Goal: Task Accomplishment & Management: Manage account settings

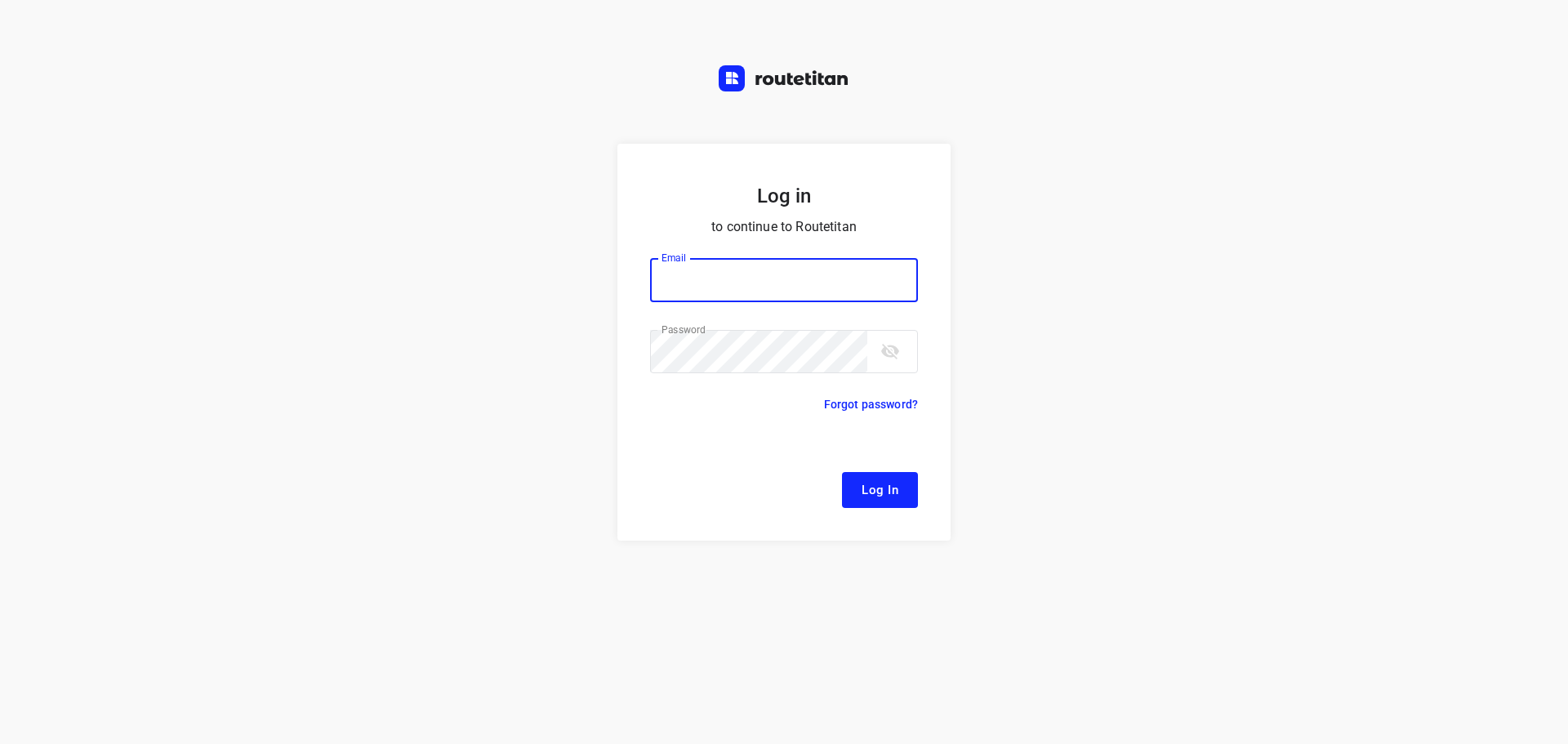
type input "[EMAIL_ADDRESS][DOMAIN_NAME]"
click at [873, 489] on span "Log In" at bounding box center [880, 489] width 37 height 21
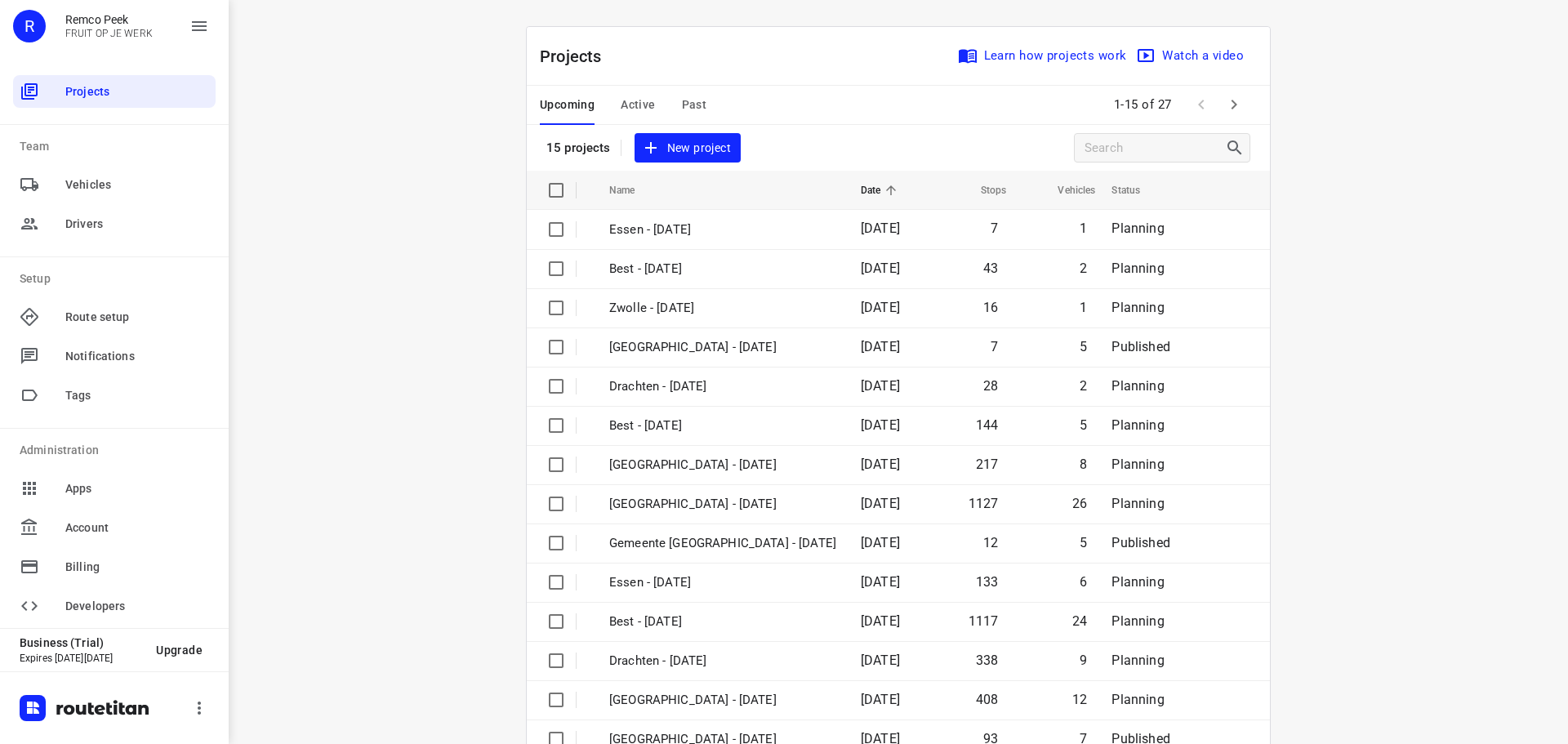
click at [1234, 109] on icon "button" at bounding box center [1234, 104] width 19 height 19
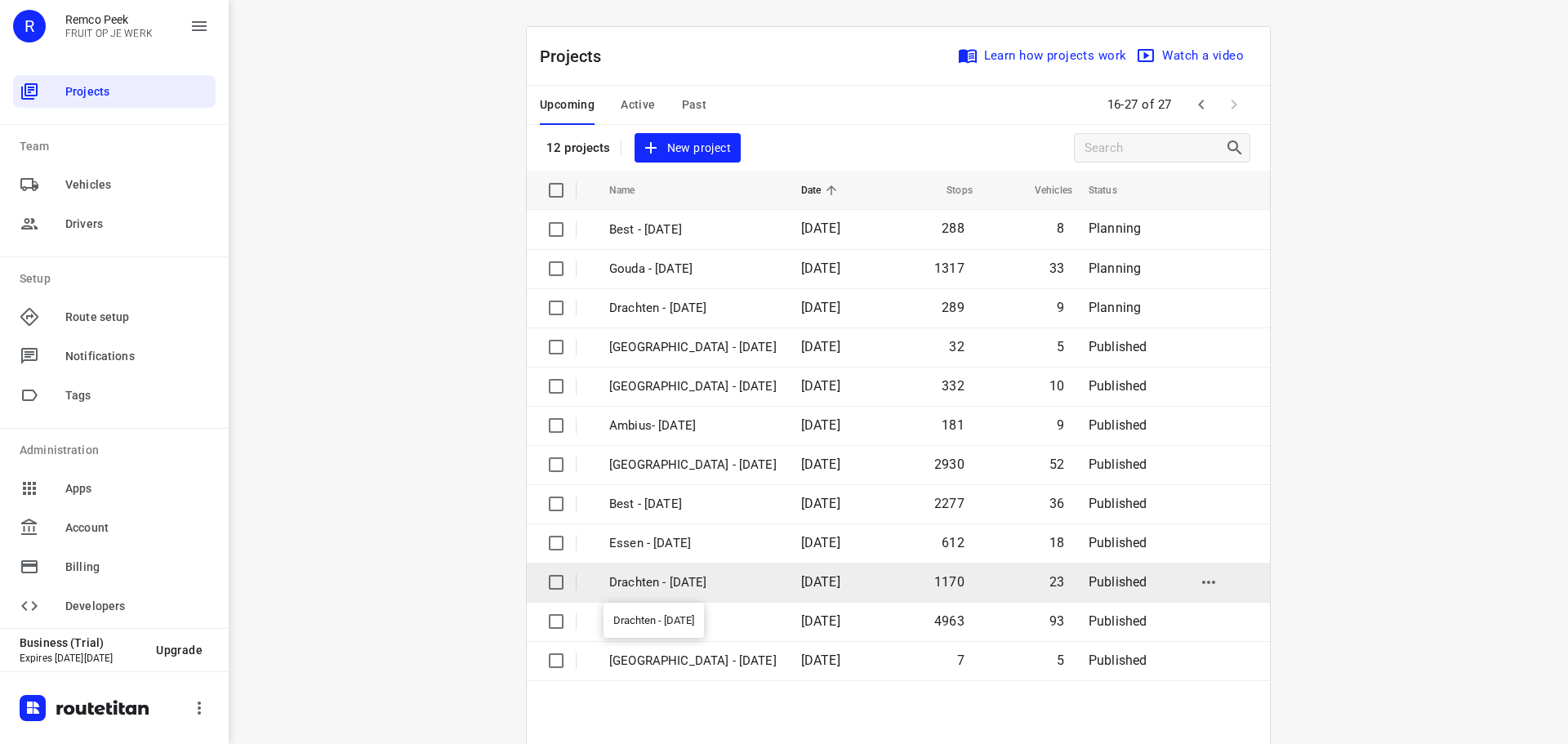
click at [635, 573] on p "Drachten - [DATE]" at bounding box center [693, 582] width 168 height 18
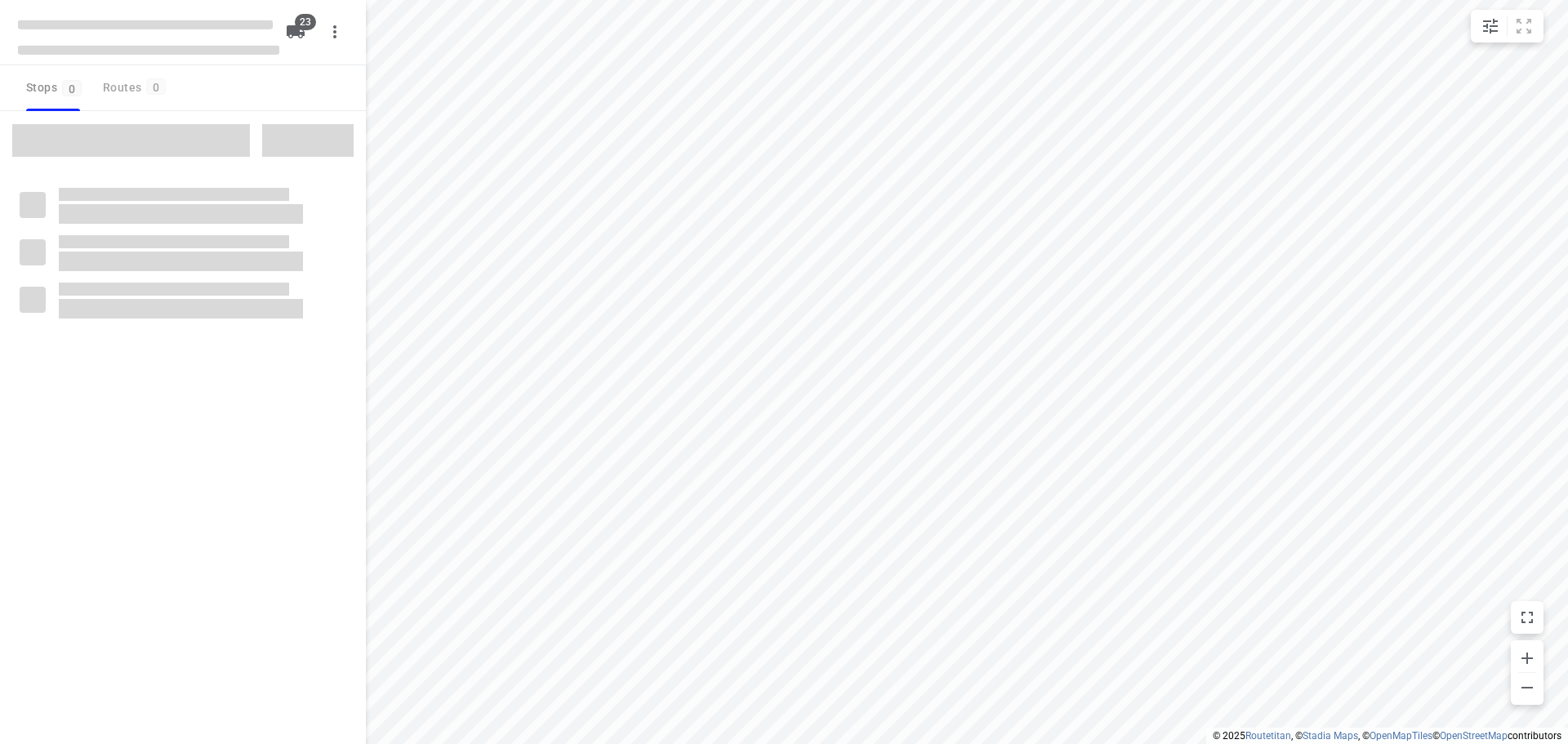
checkbox input "true"
